Goal: Information Seeking & Learning: Learn about a topic

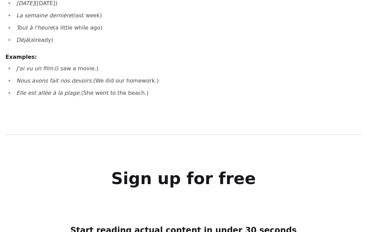
scroll to position [549, 0]
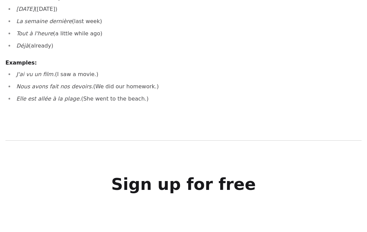
click at [20, 74] on em "J'ai vu un film." at bounding box center [35, 74] width 39 height 6
click at [19, 75] on em "J'ai vu un film." at bounding box center [35, 74] width 39 height 6
copy ul "J'ai vu un film. (I saw a movie.) Nous avons fait nos devoirs. (We did our home…"
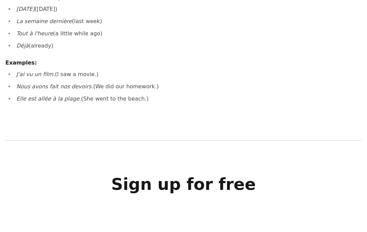
copy ul "J'ai vu un film. (I saw a movie.) Nous avons fait nos devoirs. (We did our home…"
click at [21, 88] on em "Nous avons fait nos devoirs." at bounding box center [54, 86] width 77 height 6
click at [20, 86] on em "Nous avons fait nos devoirs." at bounding box center [54, 86] width 77 height 6
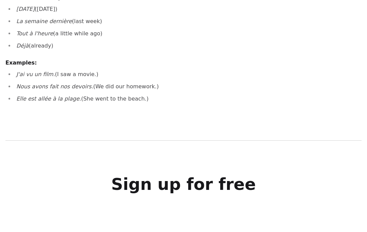
scroll to position [548, 0]
copy li "Nous avons fait nos devoirs. (We did our homework.)"
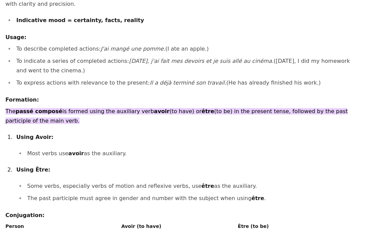
scroll to position [121, 0]
